Goal: Ask a question

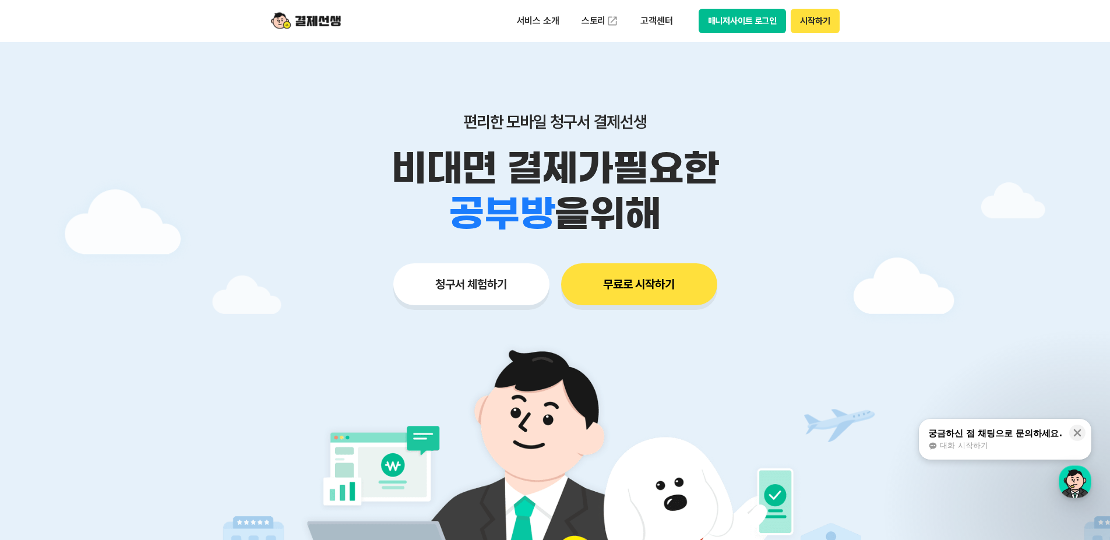
click at [1010, 441] on div "궁금하신 점 채팅으로 문의하세요. 대화 시작하기" at bounding box center [995, 439] width 136 height 24
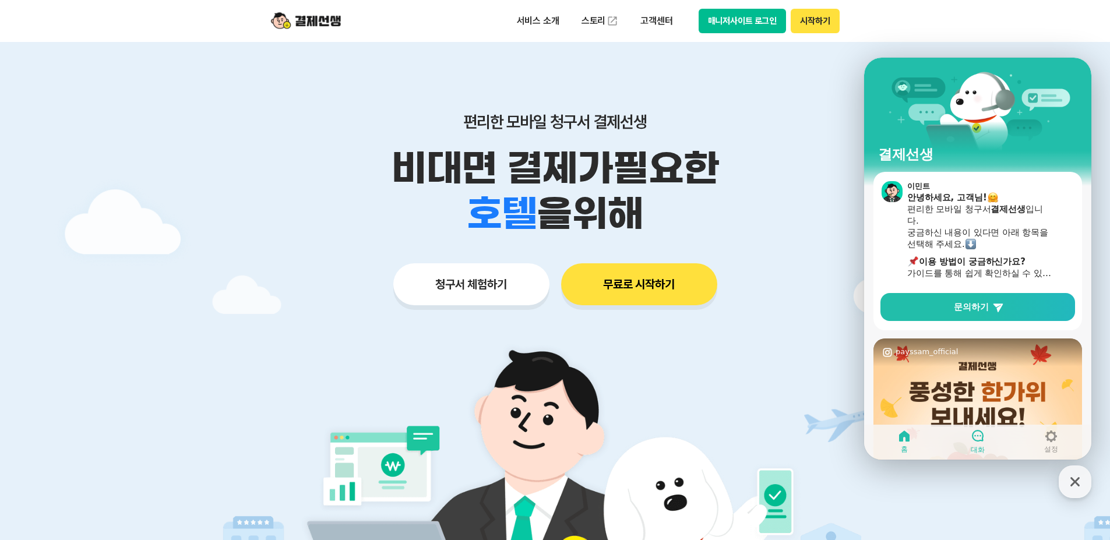
click at [966, 436] on link "대화" at bounding box center [977, 441] width 73 height 29
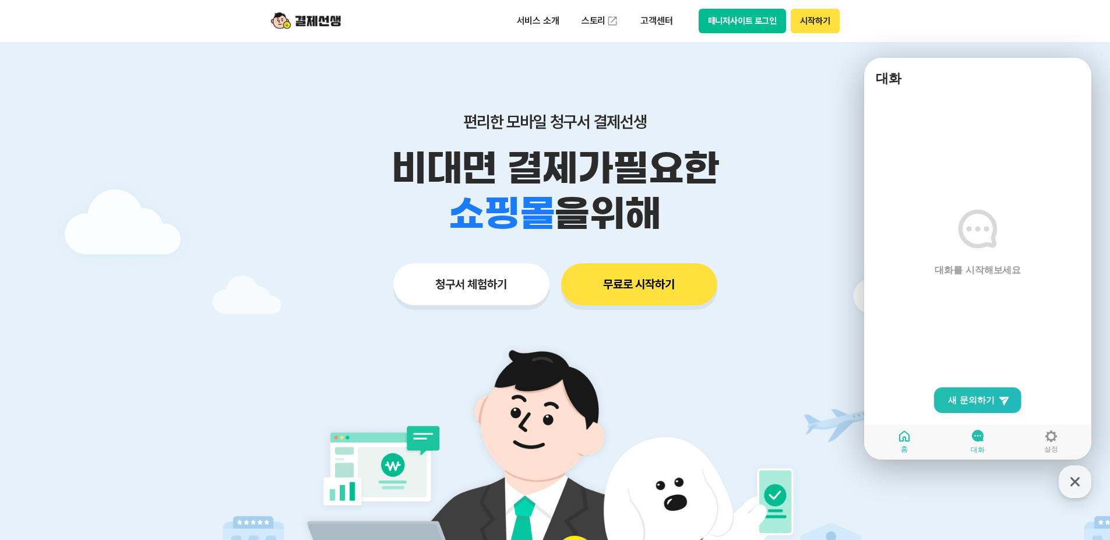
click at [906, 435] on icon at bounding box center [904, 436] width 14 height 14
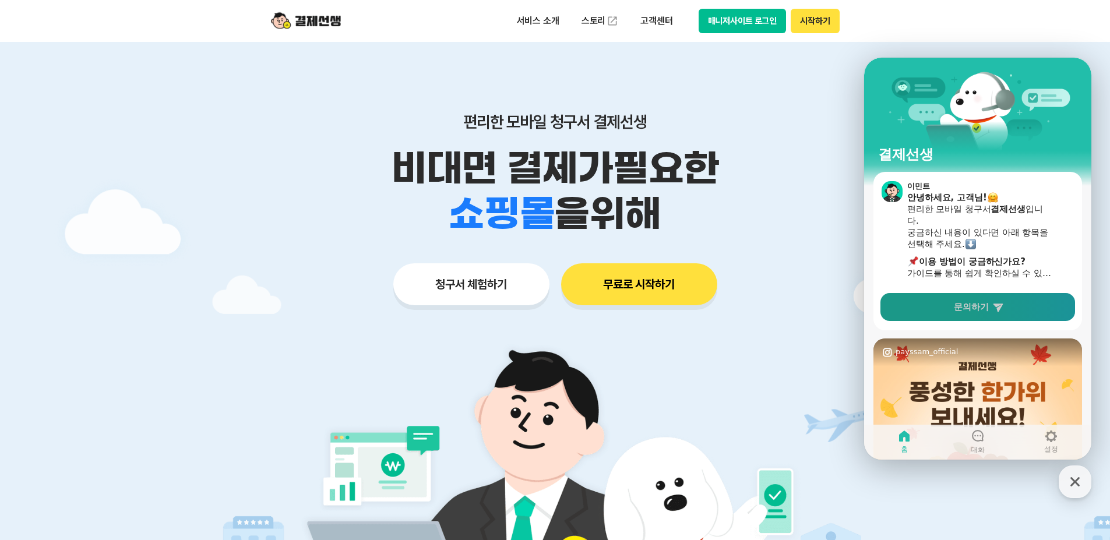
click at [990, 299] on link "문의하기" at bounding box center [978, 307] width 195 height 28
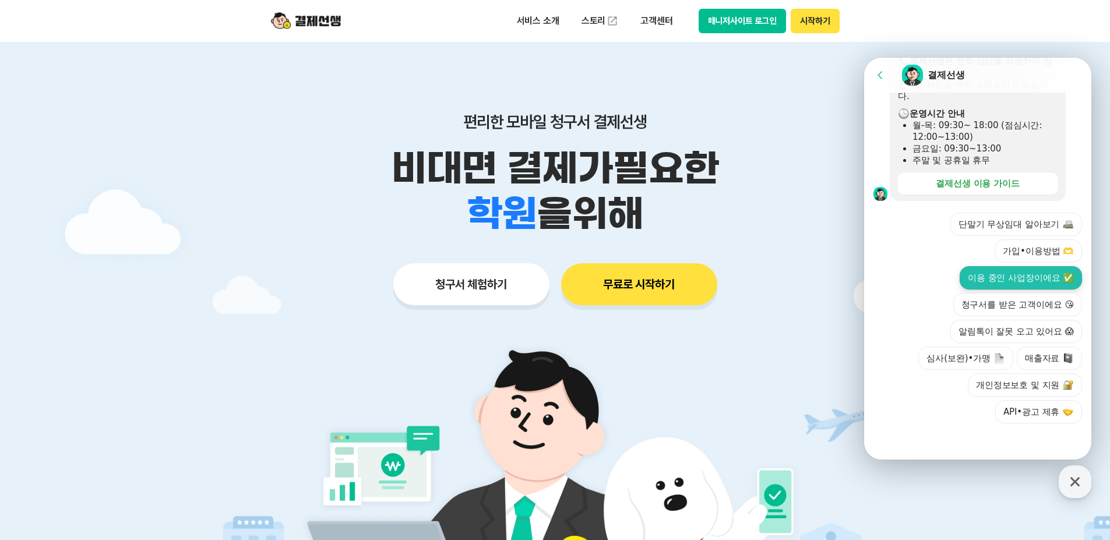
click at [1019, 279] on button "이용 중인 사업장이에요 ✅" at bounding box center [1021, 277] width 122 height 23
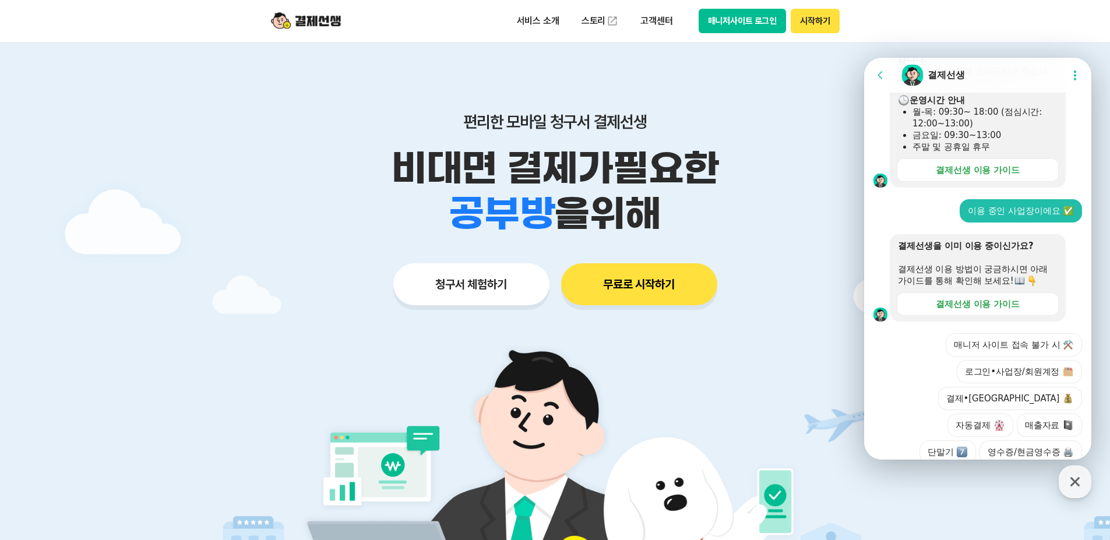
scroll to position [435, 0]
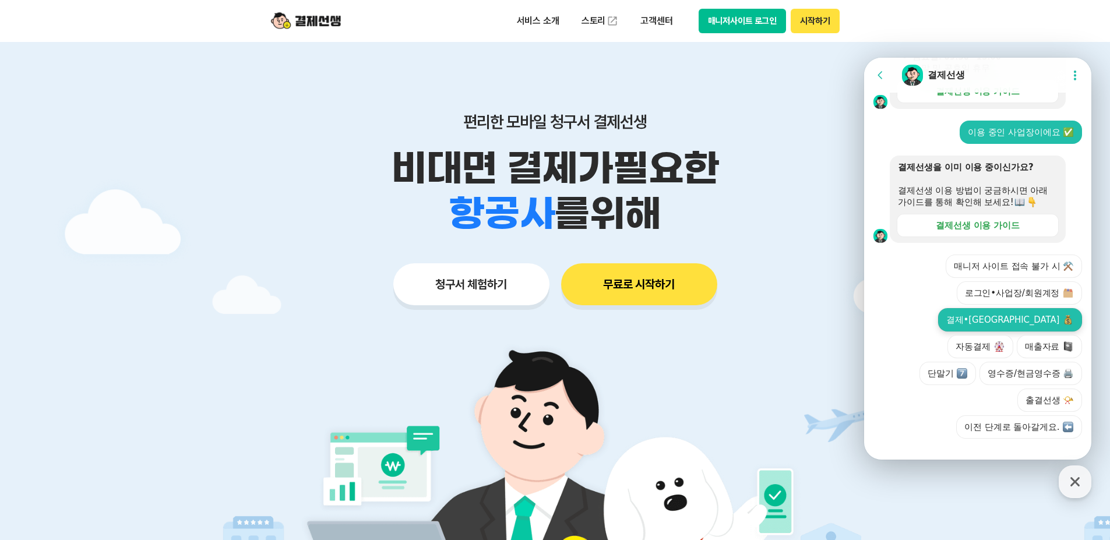
click at [949, 332] on button "결제•[GEOGRAPHIC_DATA]" at bounding box center [1010, 319] width 144 height 23
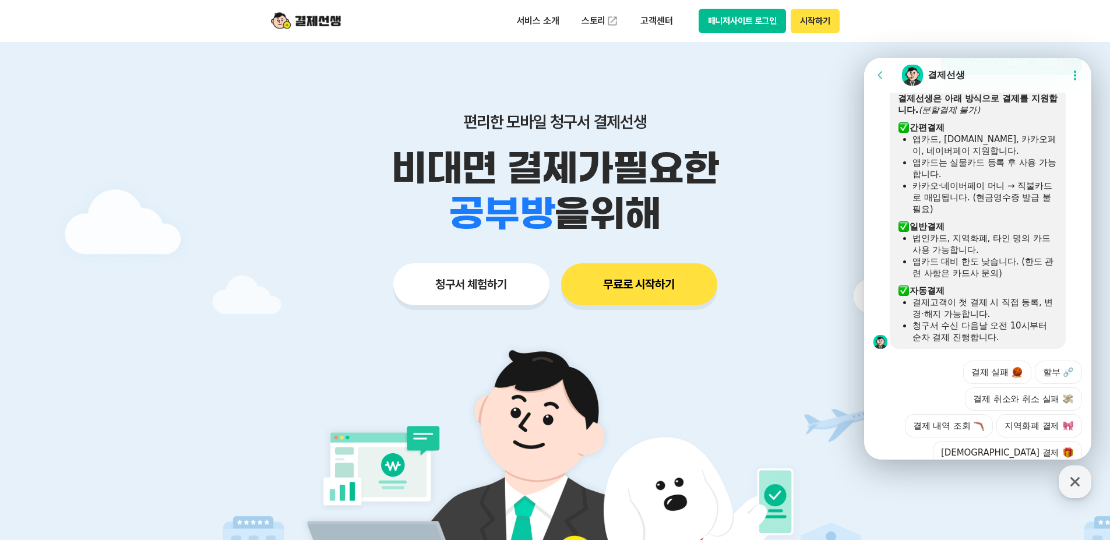
scroll to position [770, 0]
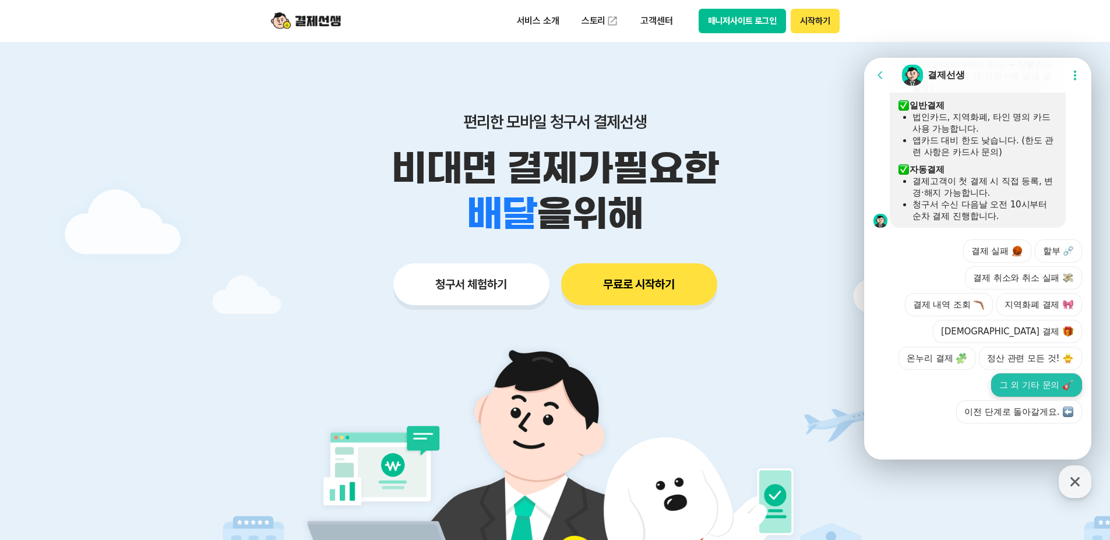
click at [996, 382] on button "그 외 기타 문의" at bounding box center [1036, 385] width 91 height 23
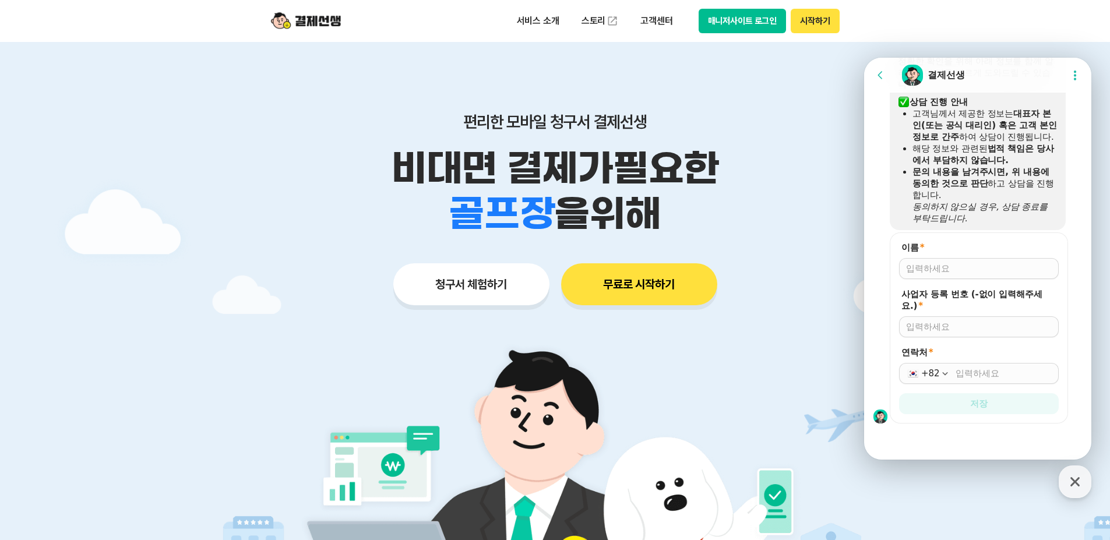
scroll to position [1019, 0]
click at [963, 270] on input "이름 *" at bounding box center [979, 269] width 146 height 12
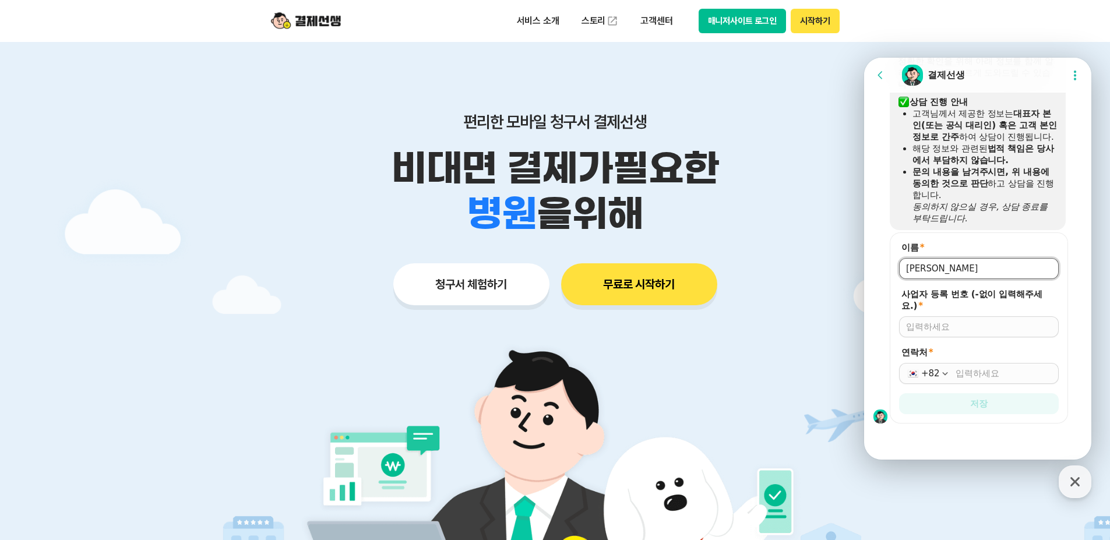
type input "[PERSON_NAME]"
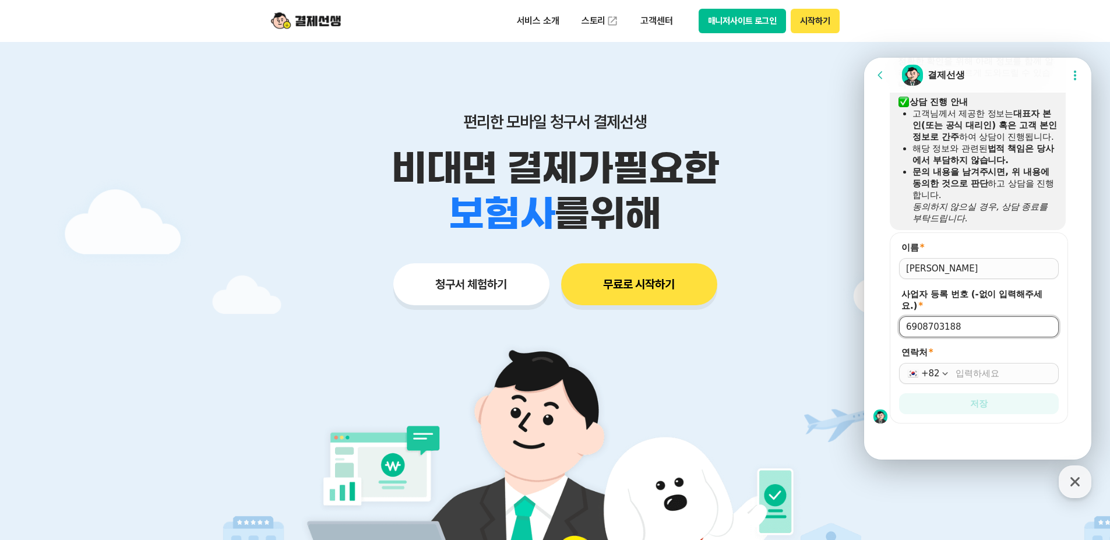
type input "6908703188"
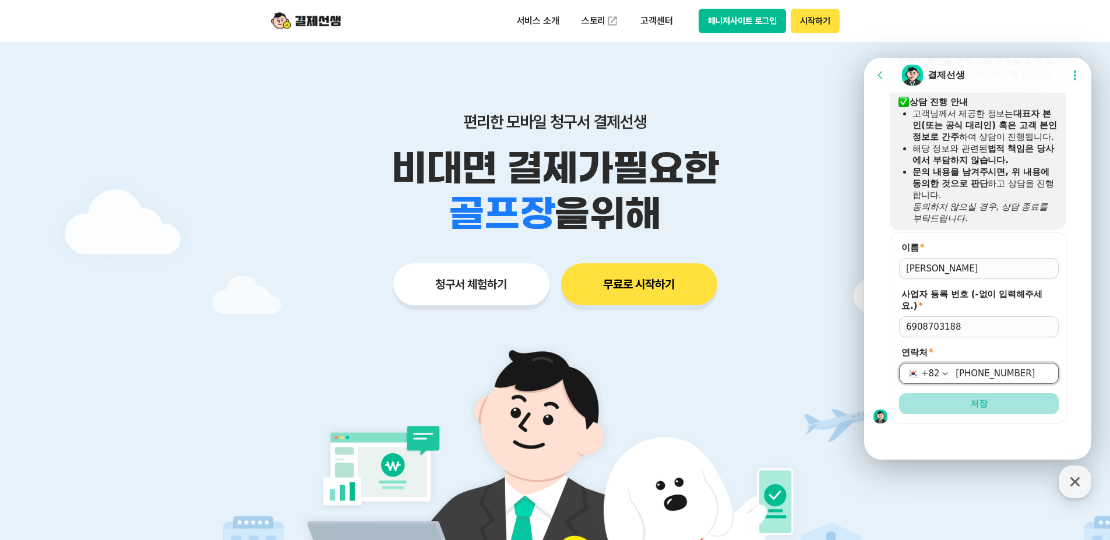
type input "[PHONE_NUMBER]"
click at [987, 397] on button "저장" at bounding box center [979, 403] width 160 height 21
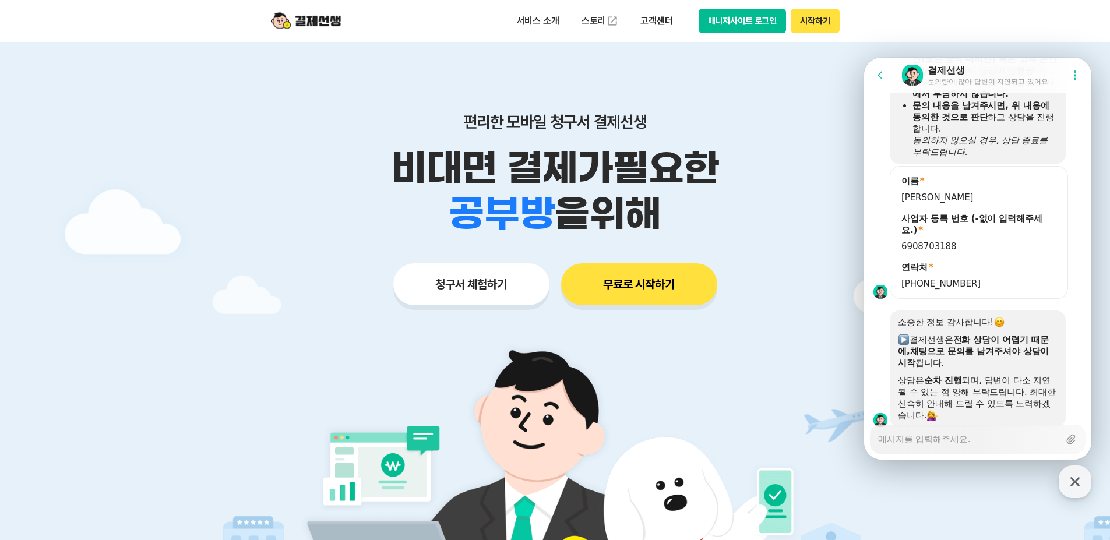
scroll to position [1124, 0]
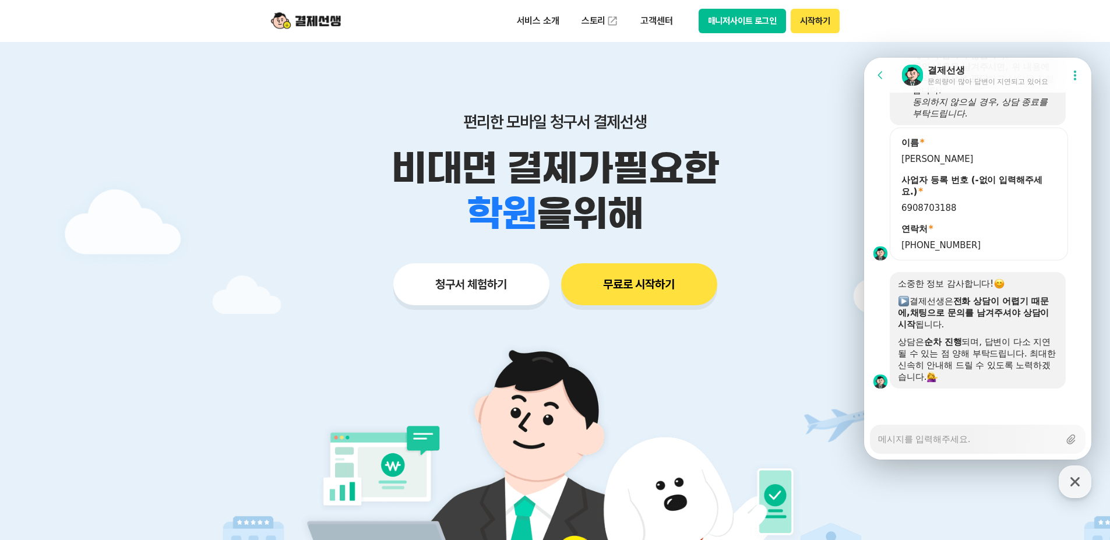
type textarea "x"
